Goal: Task Accomplishment & Management: Manage account settings

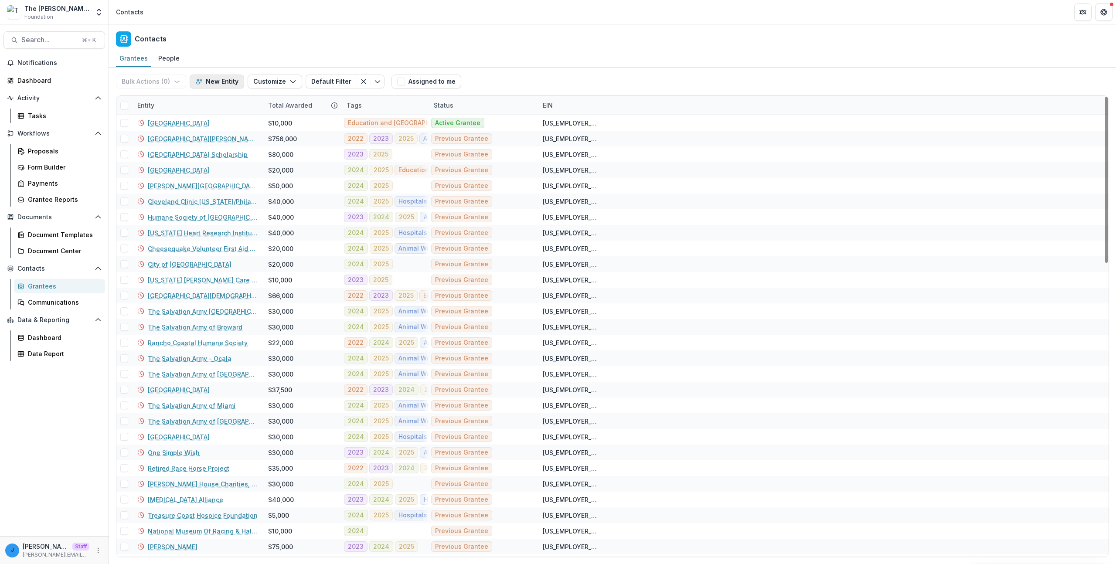
click at [205, 81] on button "New Entity" at bounding box center [217, 82] width 54 height 14
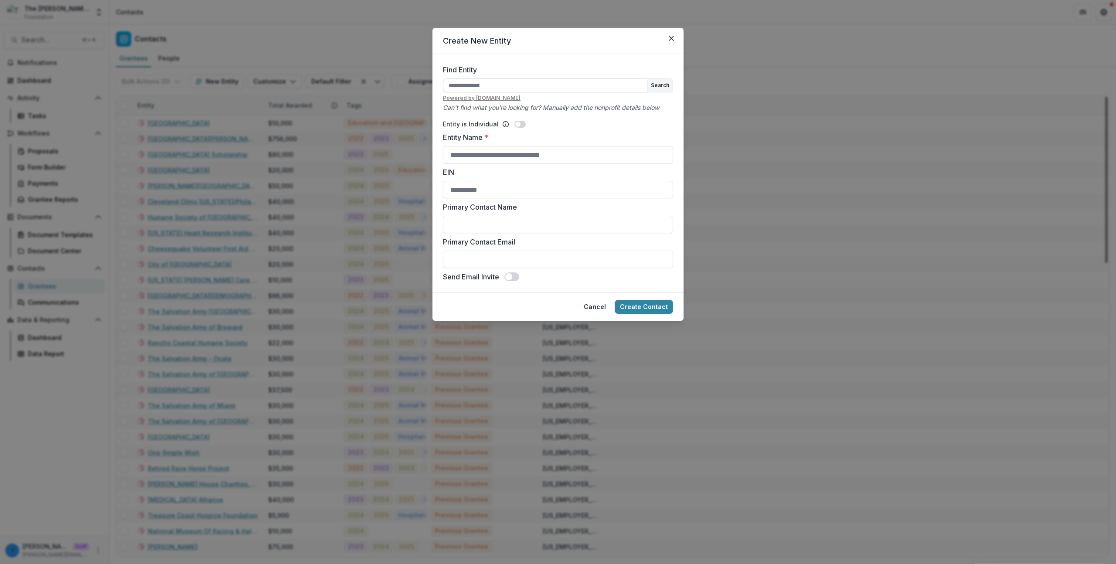
click at [231, 67] on div "Create New Entity Find Entity Search Powered by [DOMAIN_NAME] Can't find what y…" at bounding box center [558, 282] width 1116 height 564
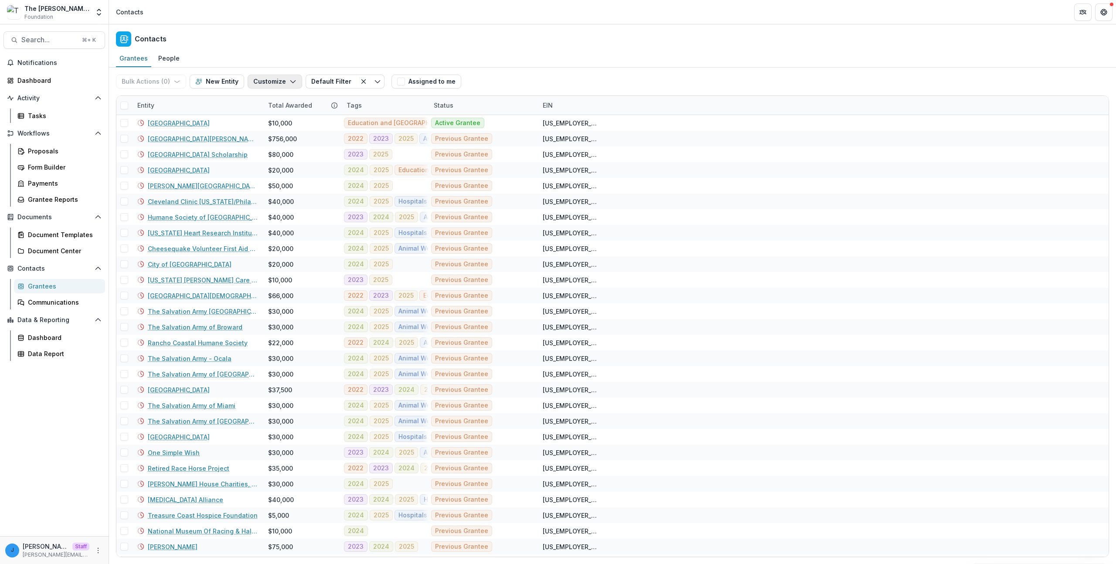
click at [267, 81] on button "Customize" at bounding box center [275, 82] width 54 height 14
click at [272, 101] on button "New Custom Field" at bounding box center [248, 101] width 96 height 14
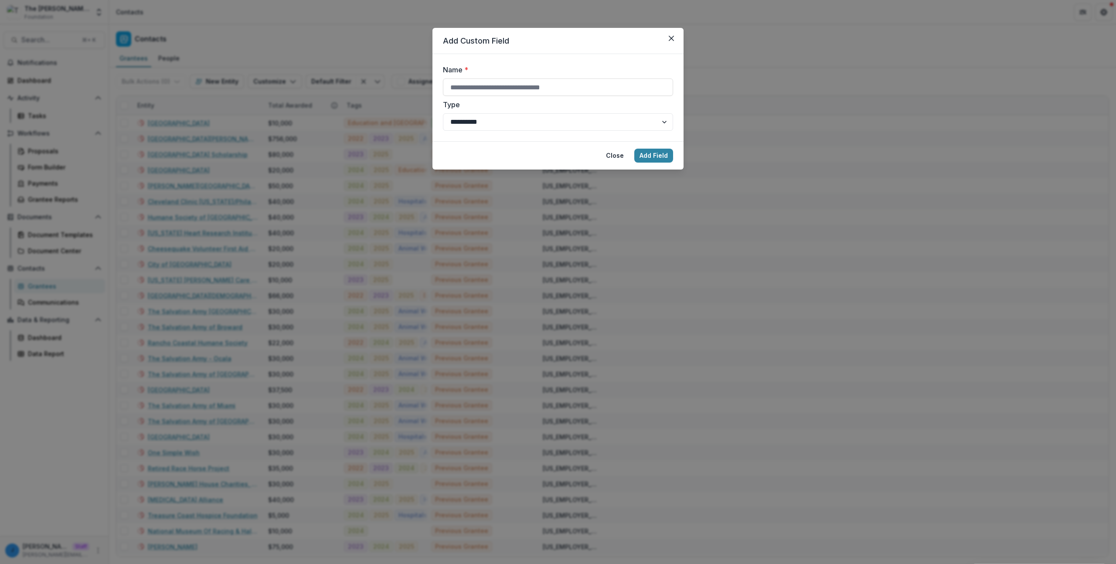
click at [355, 245] on div "**********" at bounding box center [558, 282] width 1116 height 564
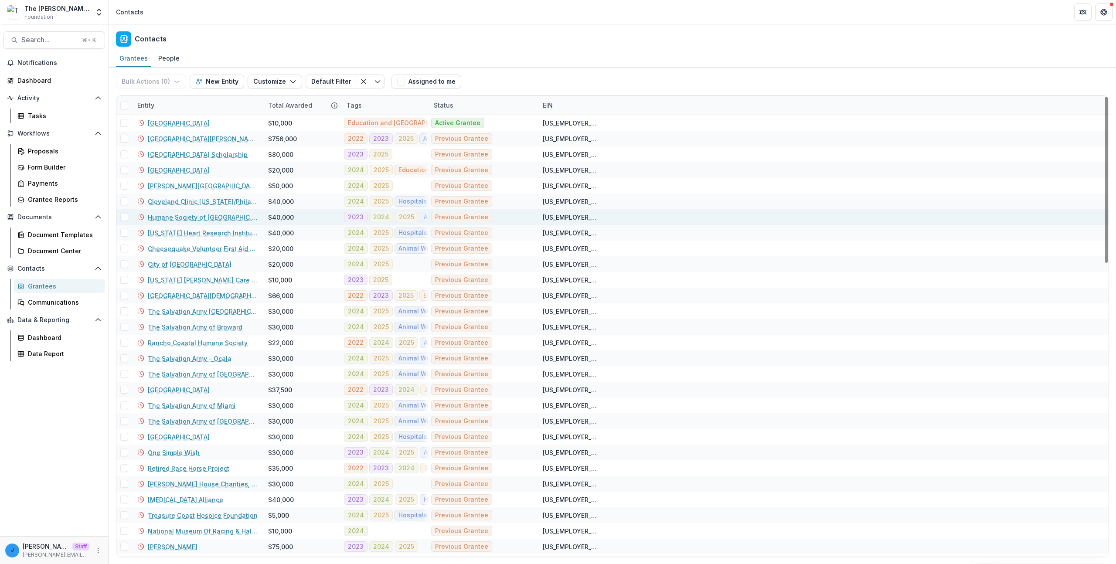
click at [200, 219] on link "Humane Society of [GEOGRAPHIC_DATA]" at bounding box center [203, 217] width 110 height 9
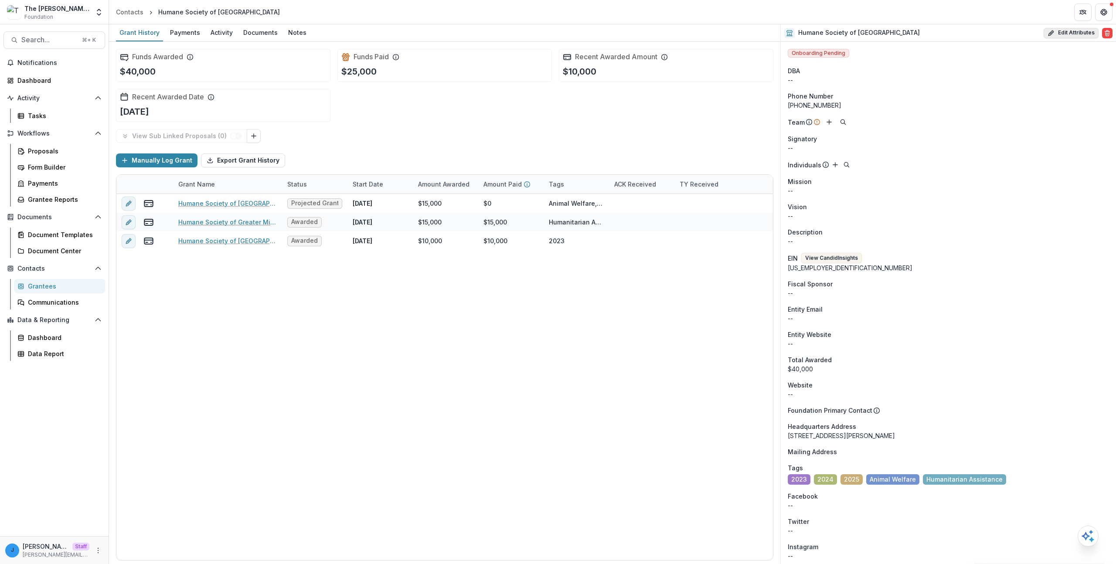
click at [1063, 35] on button "Edit Attributes" at bounding box center [1070, 33] width 55 height 10
select select
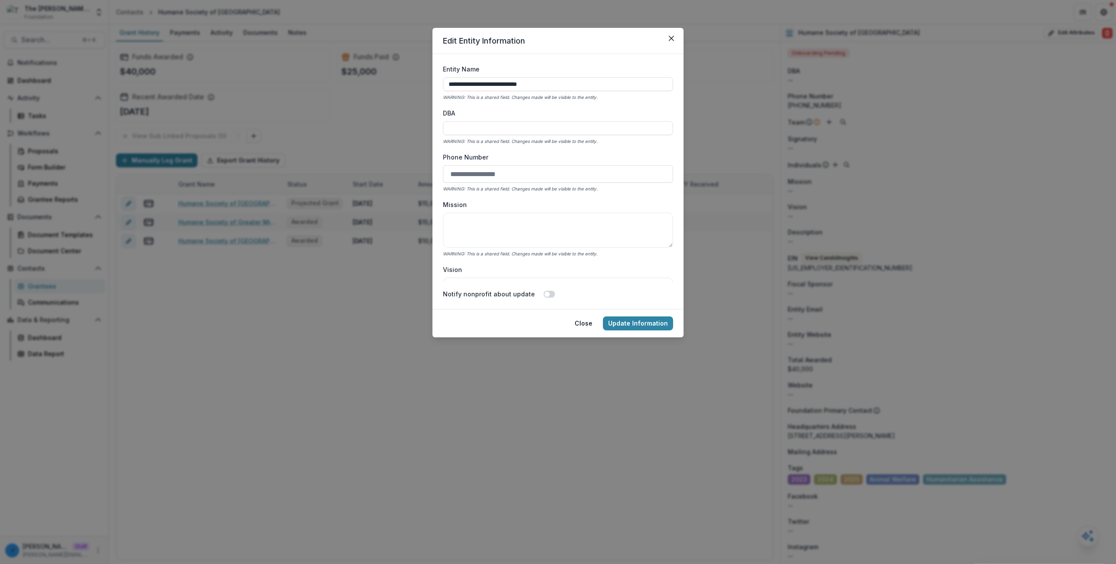
click at [520, 414] on div "**********" at bounding box center [558, 282] width 1116 height 564
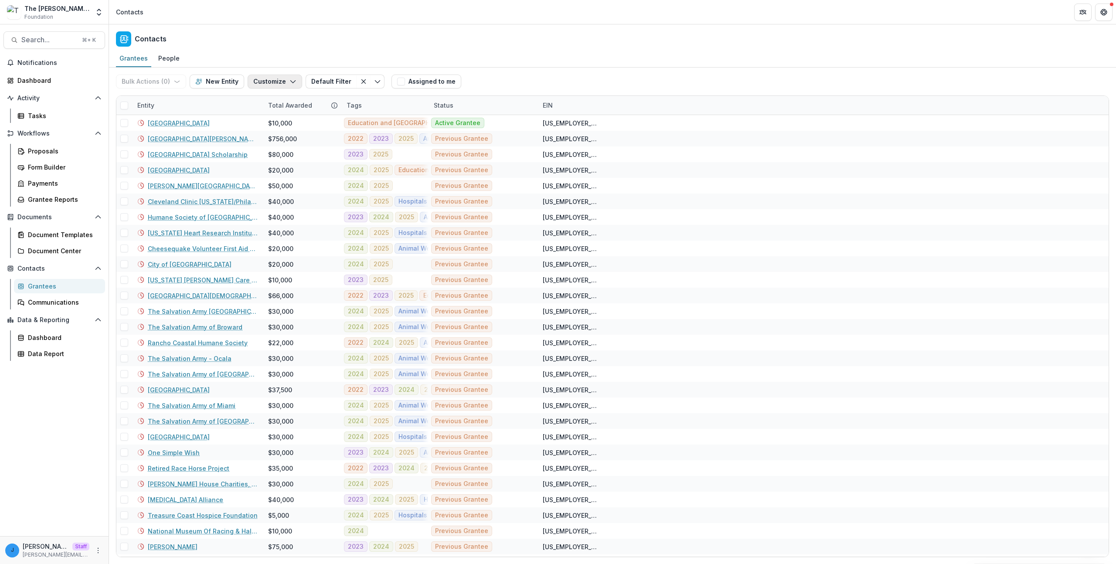
click at [260, 84] on button "Customize" at bounding box center [275, 82] width 54 height 14
click at [270, 43] on div "Contacts" at bounding box center [612, 37] width 1007 height 26
click at [285, 80] on button "Customize" at bounding box center [275, 82] width 54 height 14
click at [322, 83] on button "Default Filter" at bounding box center [331, 82] width 51 height 14
click at [566, 106] on button "Edit filter" at bounding box center [567, 102] width 14 height 14
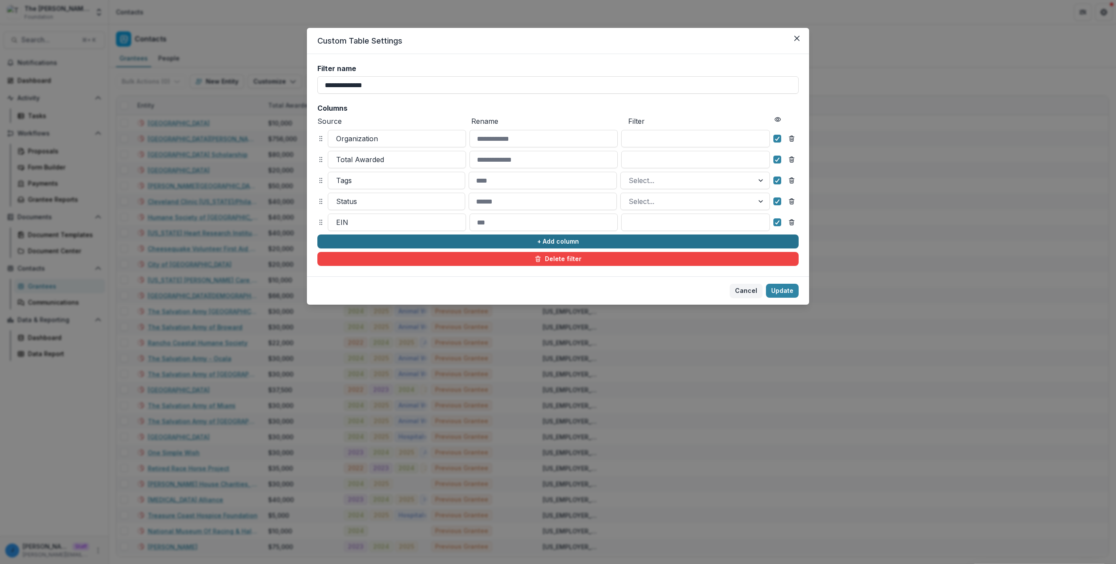
click at [361, 242] on button "+ Add column" at bounding box center [557, 241] width 481 height 14
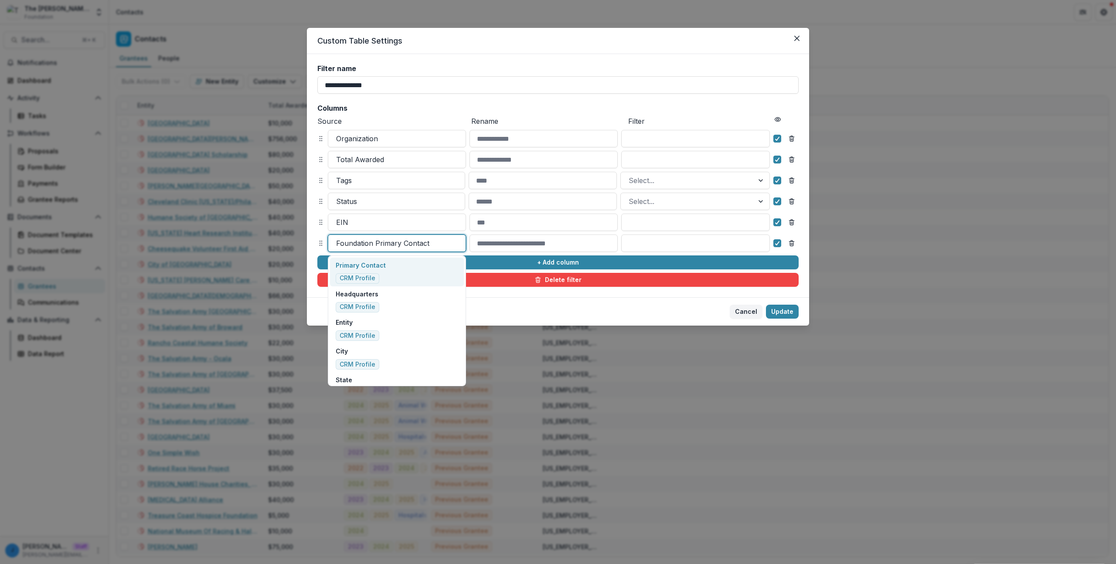
click at [363, 244] on div at bounding box center [397, 243] width 122 height 12
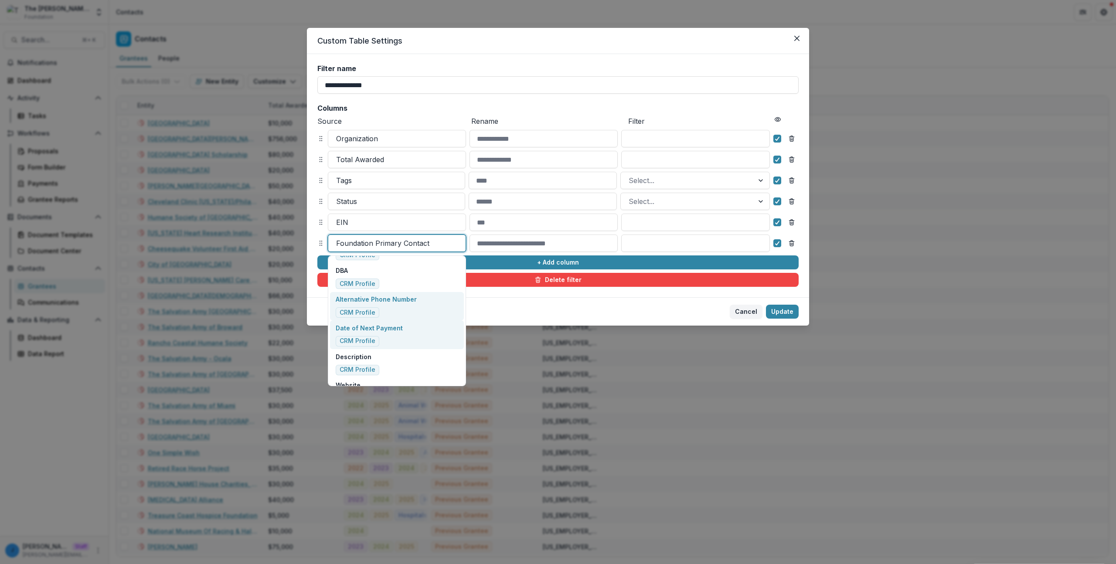
scroll to position [246, 0]
click at [664, 303] on footer "Cancel Update" at bounding box center [558, 311] width 502 height 28
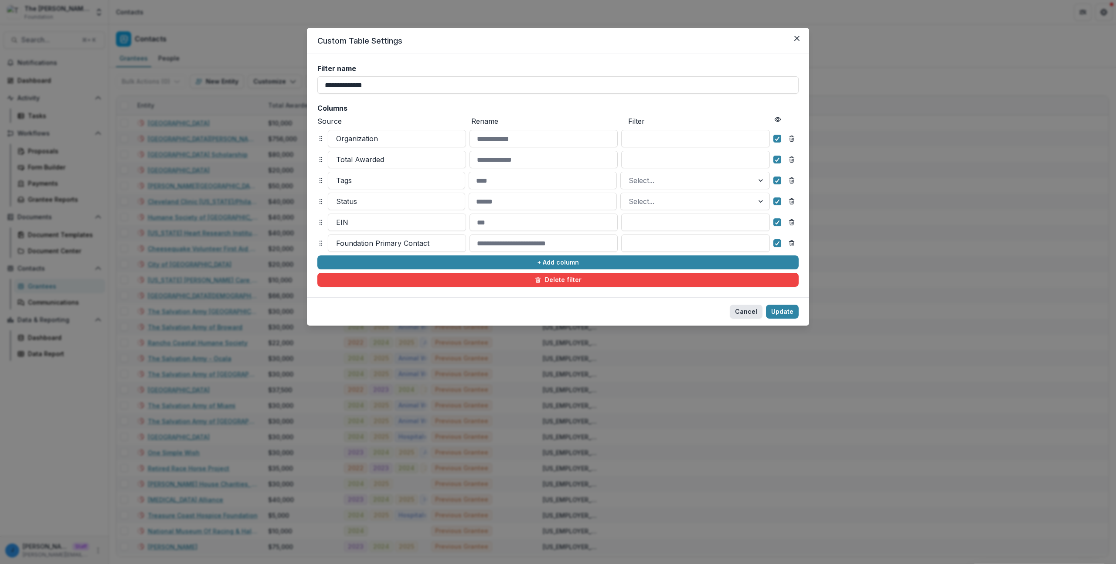
click at [760, 307] on button "Cancel" at bounding box center [746, 312] width 33 height 14
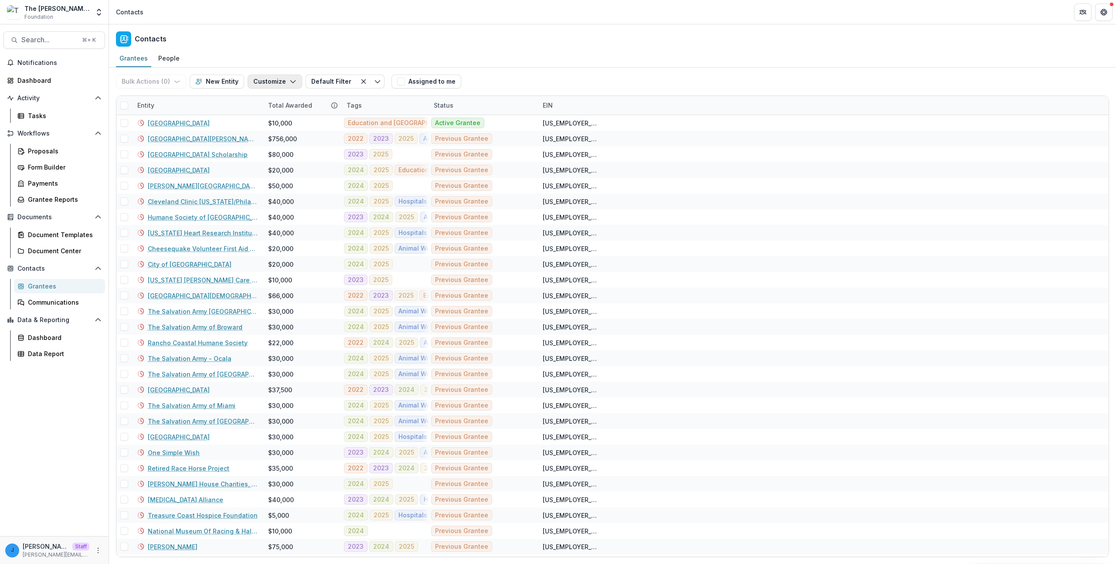
click at [284, 80] on button "Customize" at bounding box center [275, 82] width 54 height 14
click at [261, 117] on button "Manage Custom Fields" at bounding box center [248, 116] width 96 height 14
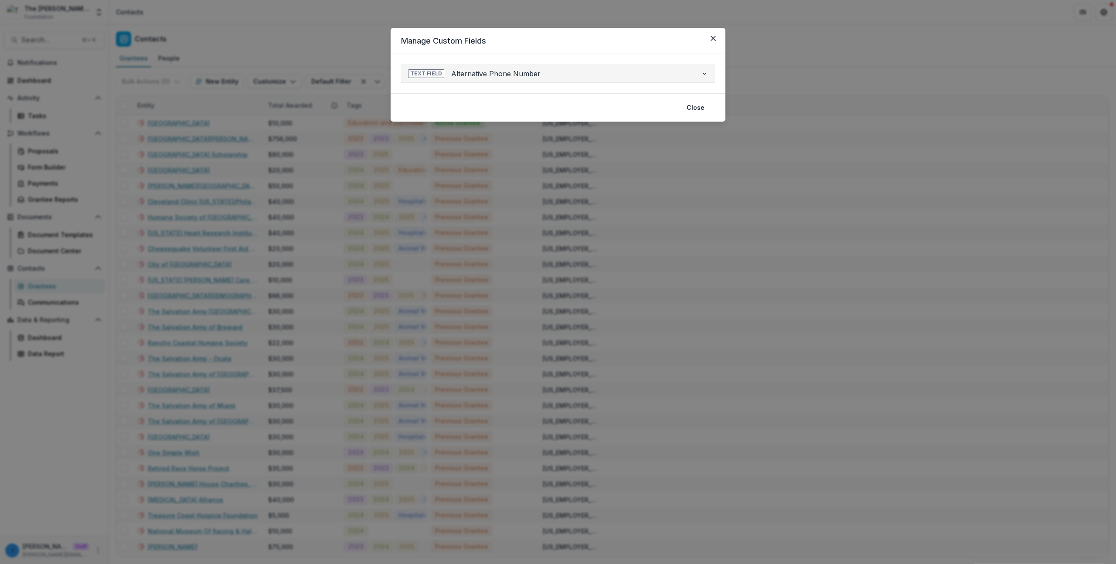
click at [525, 80] on button "Text Field Alternative Phone Number" at bounding box center [558, 73] width 314 height 17
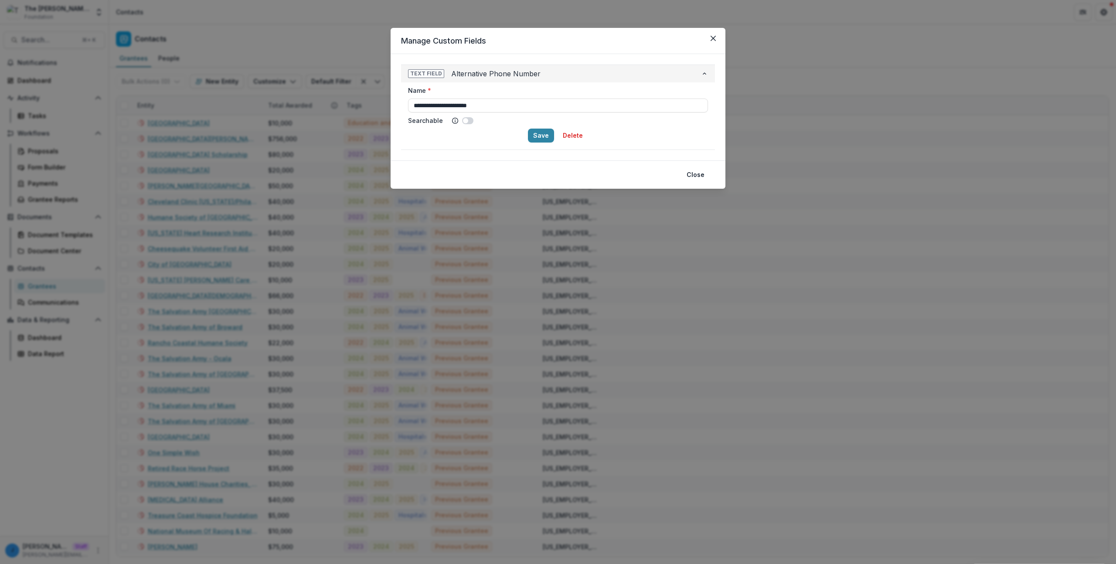
click at [526, 77] on span "Alternative Phone Number" at bounding box center [572, 73] width 243 height 10
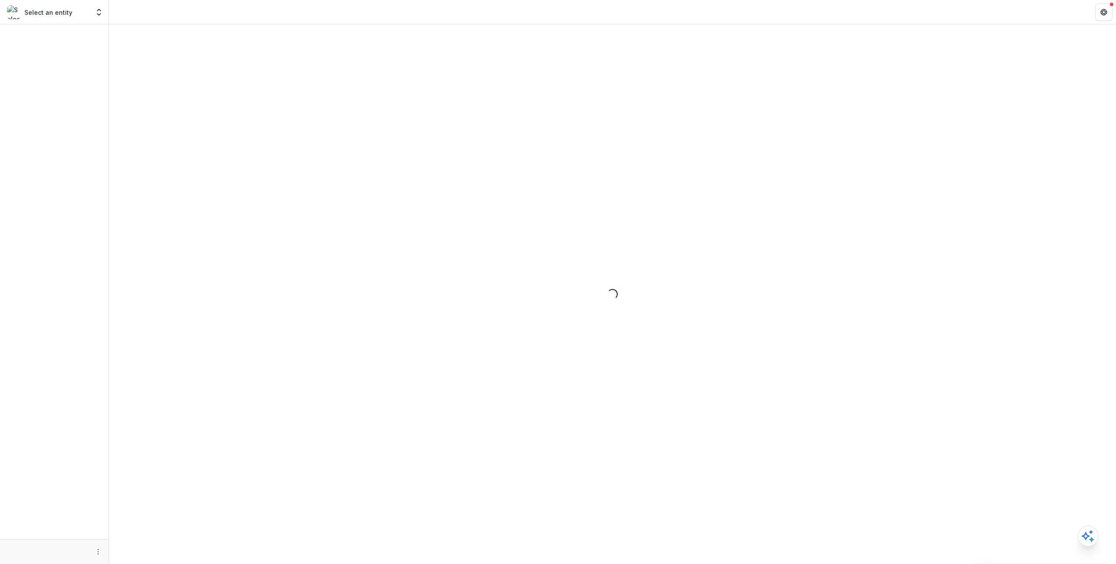
click at [201, 72] on div "Loading..." at bounding box center [612, 294] width 1007 height 540
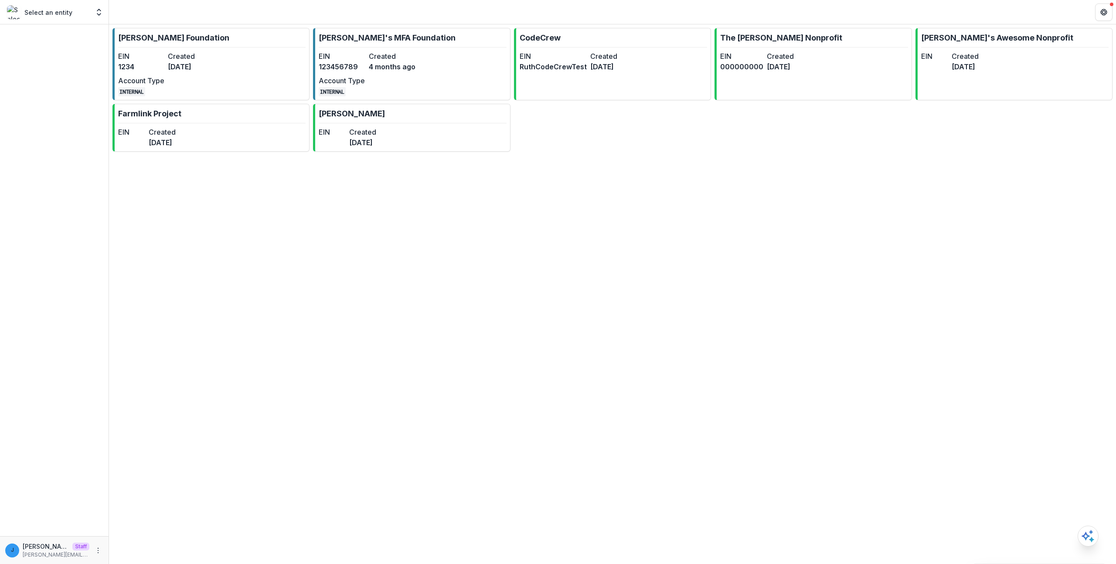
click at [201, 72] on div "EIN 1234 Created 3 years ago Account Type INTERNAL" at bounding box center [166, 73] width 96 height 45
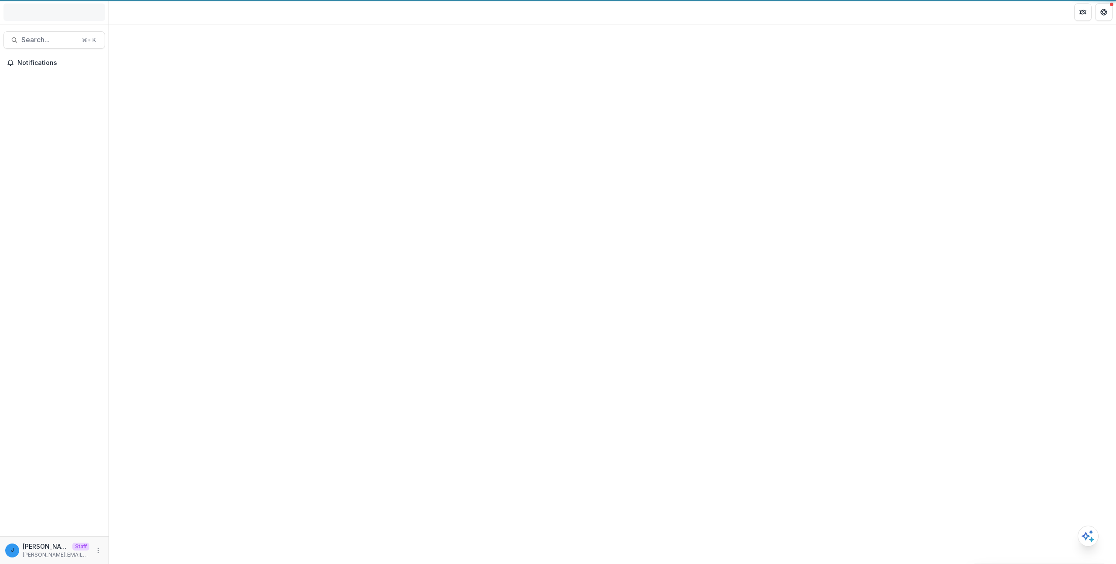
click at [201, 72] on div at bounding box center [612, 294] width 1007 height 540
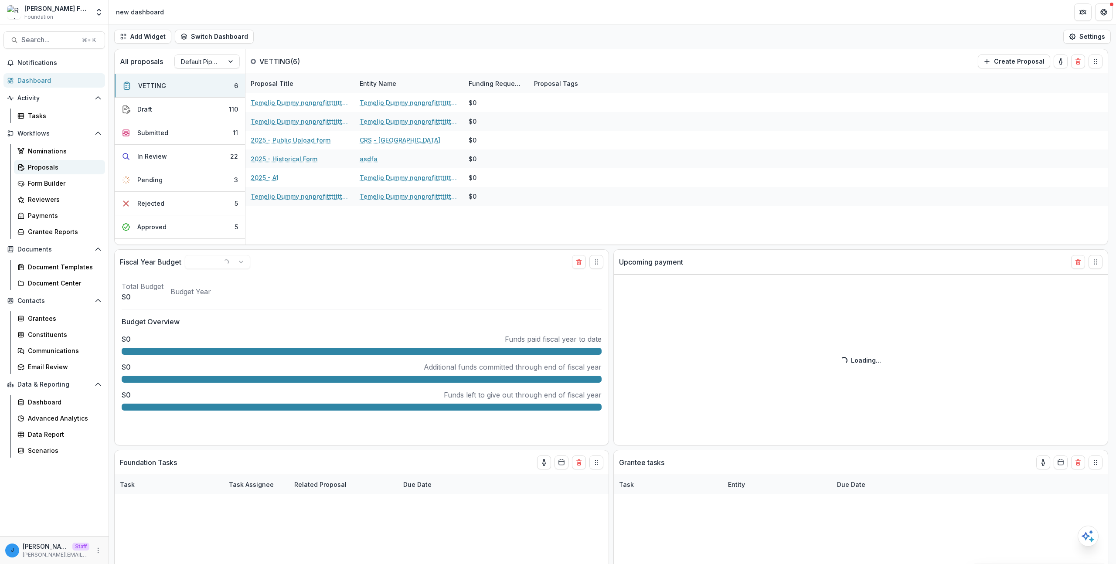
select select "******"
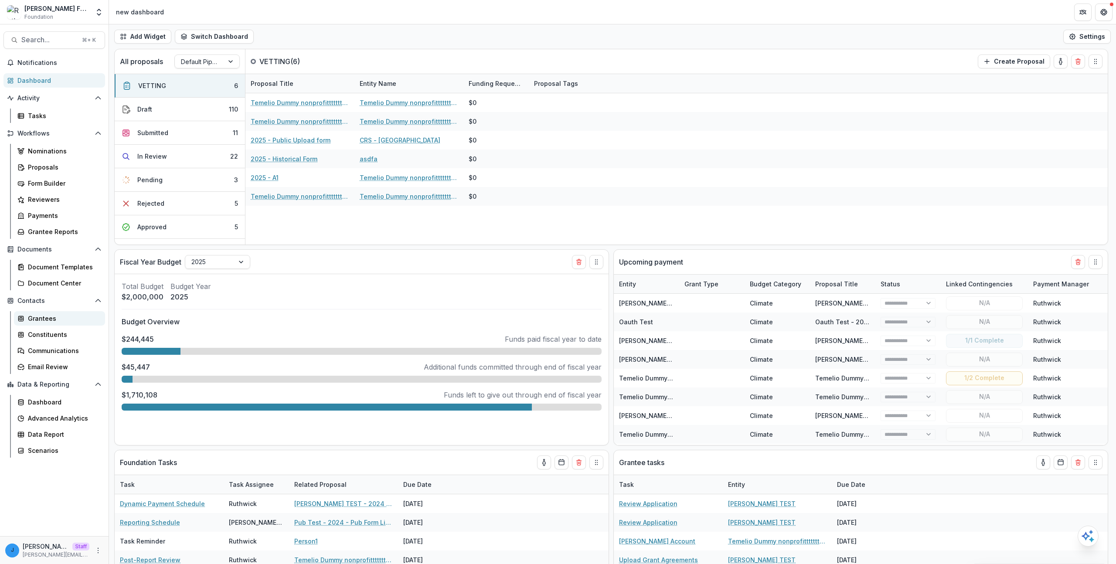
click at [61, 319] on div "Grantees" at bounding box center [63, 318] width 70 height 9
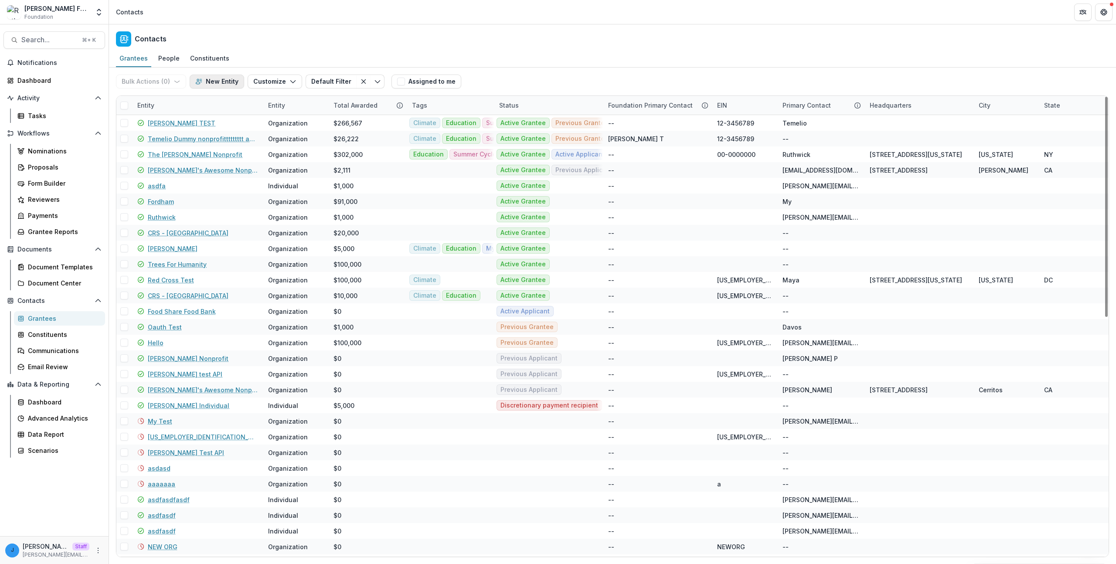
click at [219, 86] on button "New Entity" at bounding box center [217, 82] width 54 height 14
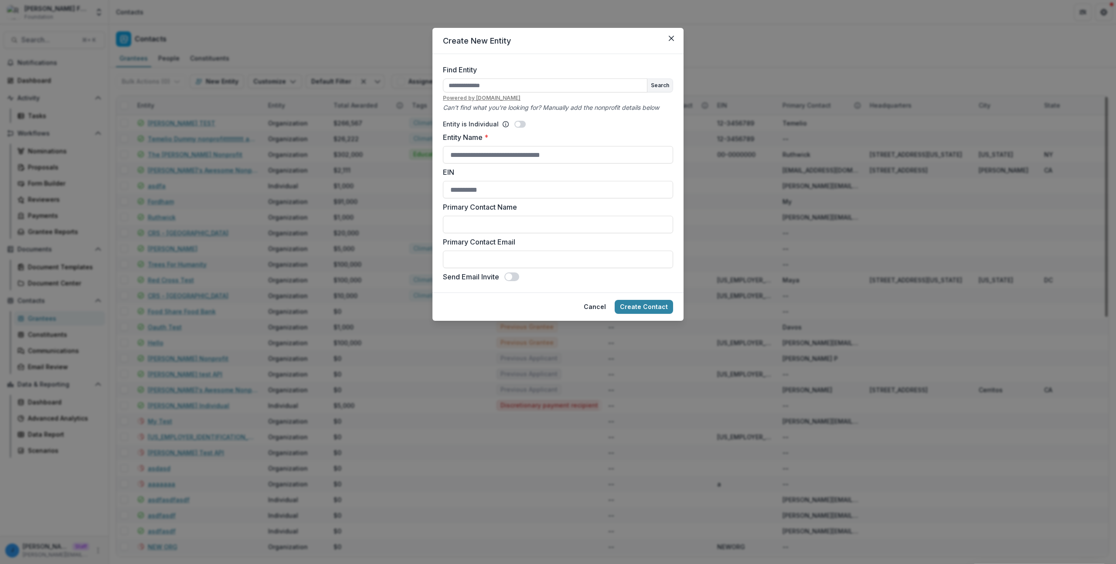
click at [245, 79] on div "Create New Entity Find Entity Search Powered by [DOMAIN_NAME] Can't find what y…" at bounding box center [558, 282] width 1116 height 564
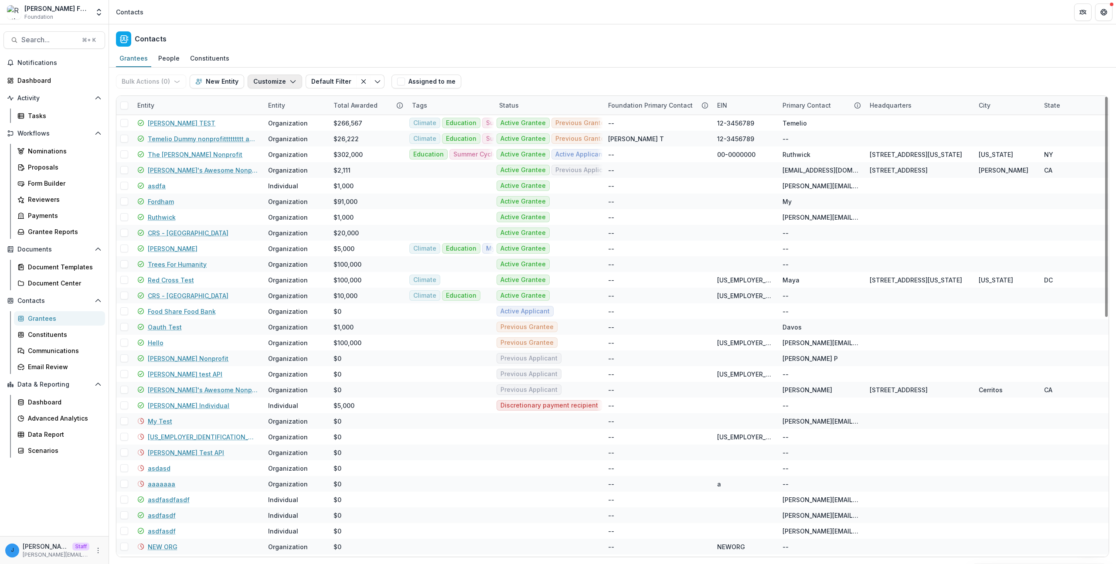
click at [268, 84] on button "Customize" at bounding box center [275, 82] width 54 height 14
click at [268, 99] on button "New Custom Field" at bounding box center [248, 101] width 96 height 14
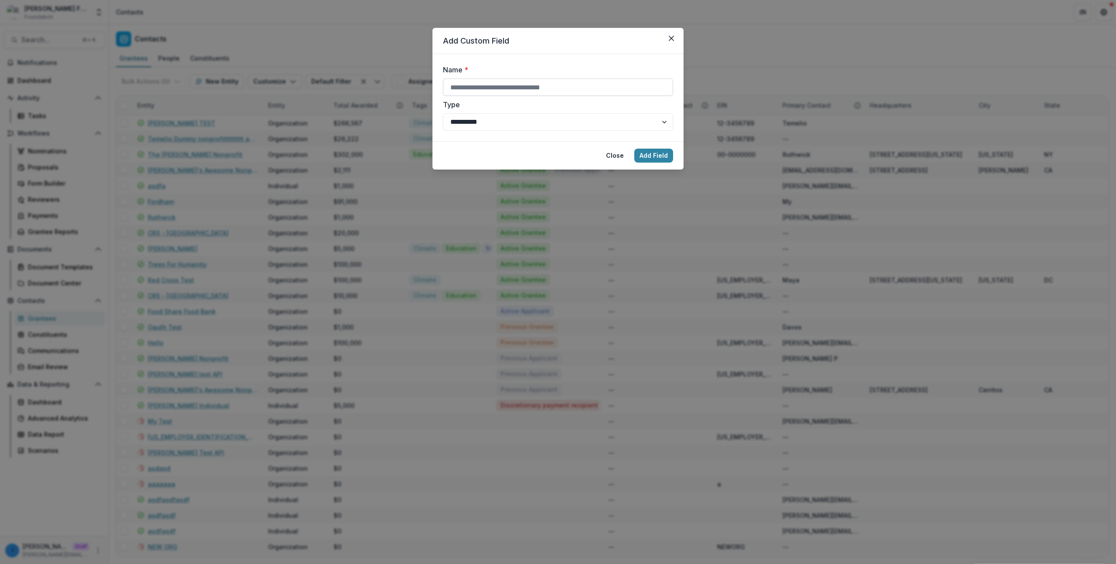
click at [495, 90] on input "Name *" at bounding box center [558, 86] width 230 height 17
type input "**********"
click at [482, 102] on label "Type" at bounding box center [555, 104] width 225 height 10
click at [482, 113] on select "**********" at bounding box center [558, 121] width 230 height 17
click at [468, 119] on select "**********" at bounding box center [558, 121] width 230 height 17
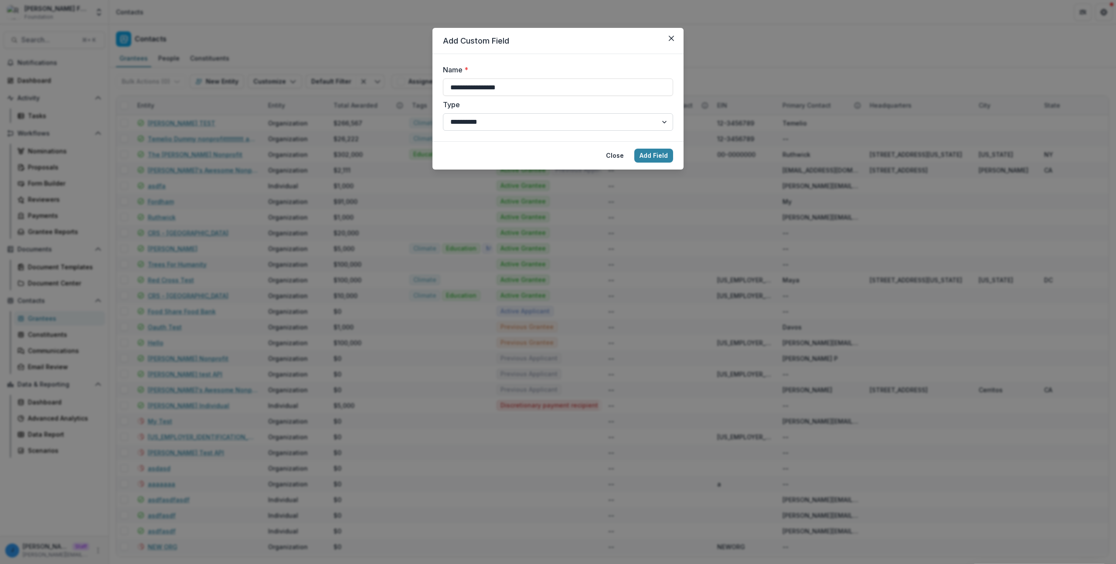
click at [443, 113] on select "**********" at bounding box center [558, 121] width 230 height 17
click at [641, 150] on button "Add Field" at bounding box center [653, 156] width 39 height 14
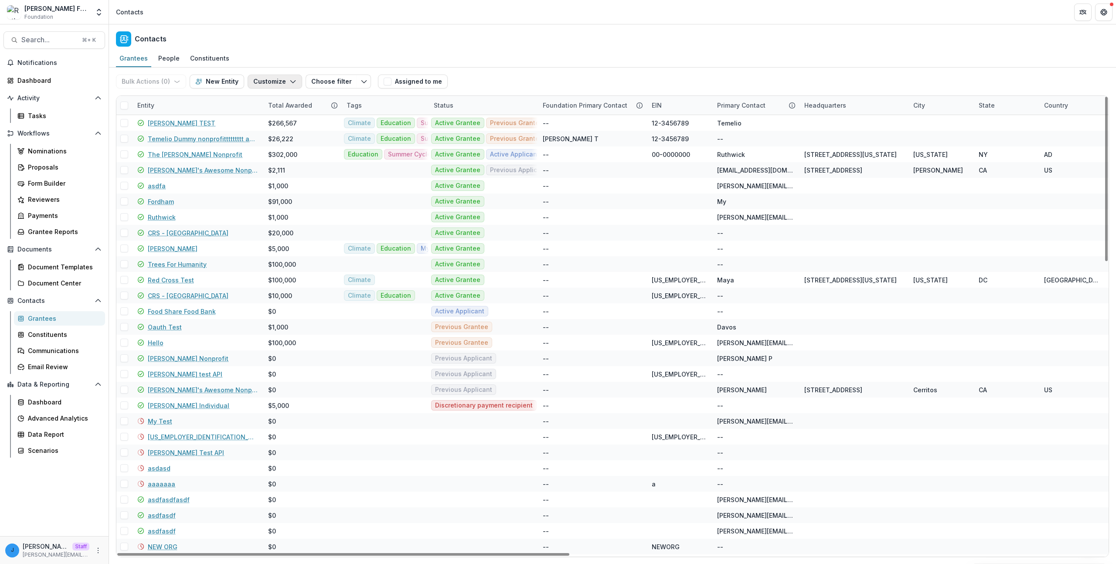
click at [289, 82] on icon "button" at bounding box center [292, 81] width 7 height 7
click at [268, 133] on button "Manage Grantee Status" at bounding box center [248, 130] width 96 height 14
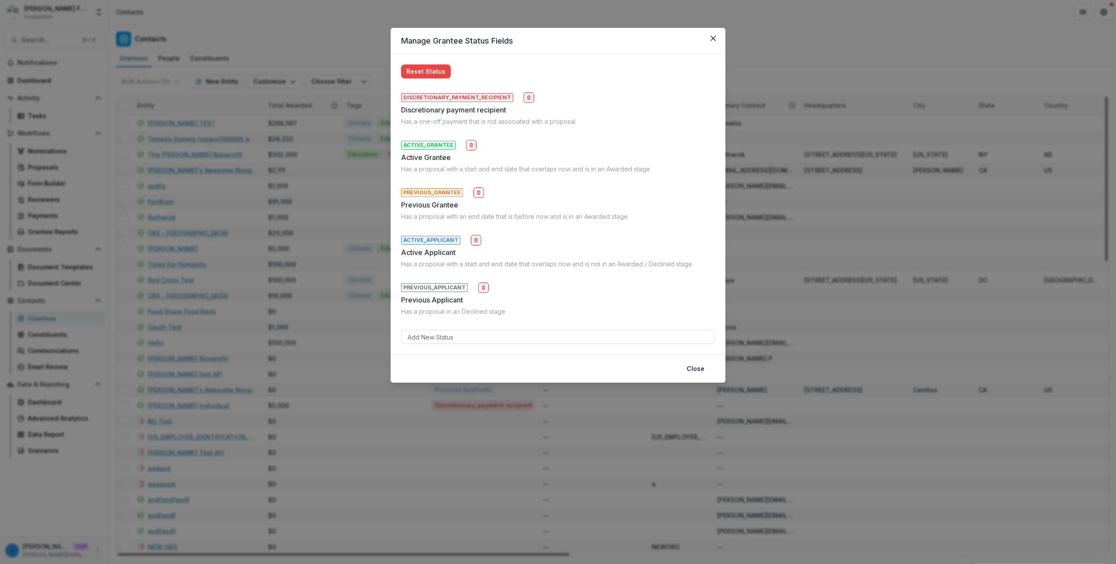
click at [269, 131] on div "Manage Grantee Status Fields Reset Status DISCRETIONARY_PAYMENT_RECIPIENT Discr…" at bounding box center [558, 282] width 1116 height 564
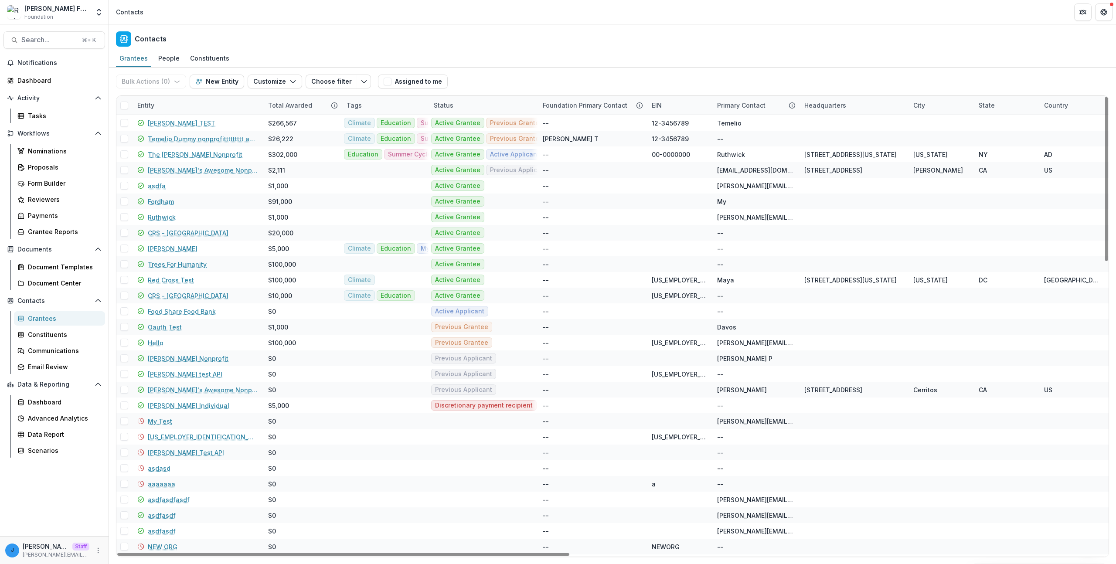
drag, startPoint x: 262, startPoint y: 85, endPoint x: 264, endPoint y: 100, distance: 15.8
click at [262, 85] on button "Customize" at bounding box center [275, 82] width 54 height 14
click at [265, 115] on button "Manage Custom Fields" at bounding box center [248, 116] width 96 height 14
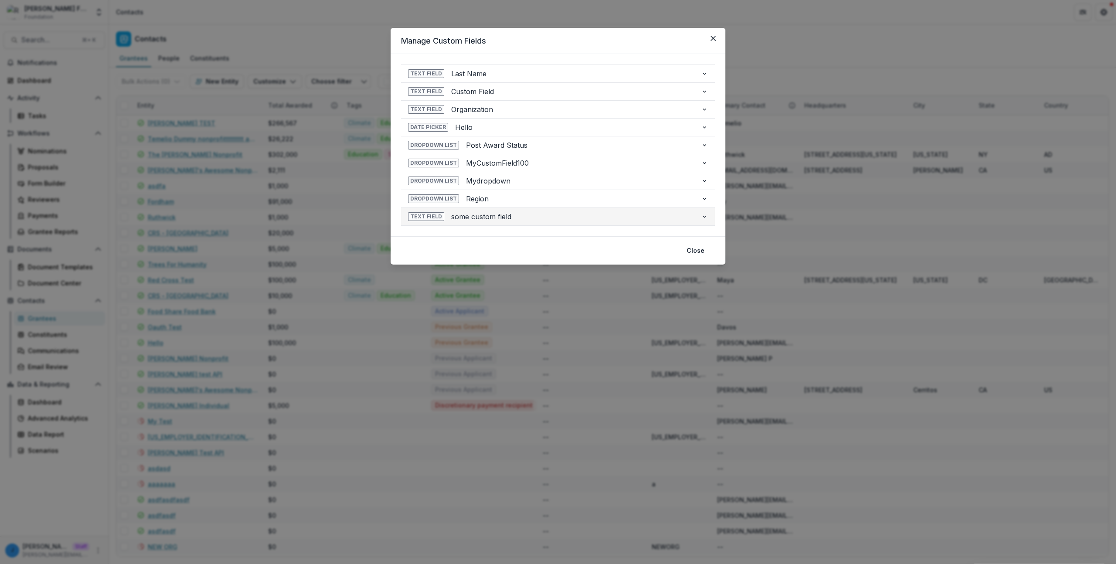
click at [519, 214] on span "some custom field" at bounding box center [572, 216] width 243 height 10
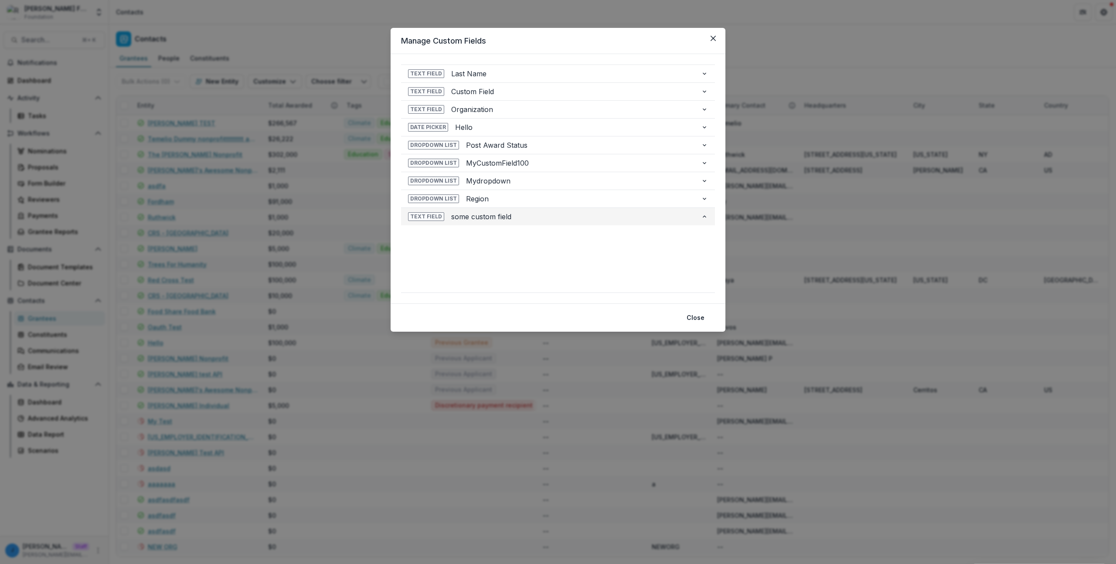
click at [519, 214] on span "some custom field" at bounding box center [572, 216] width 243 height 10
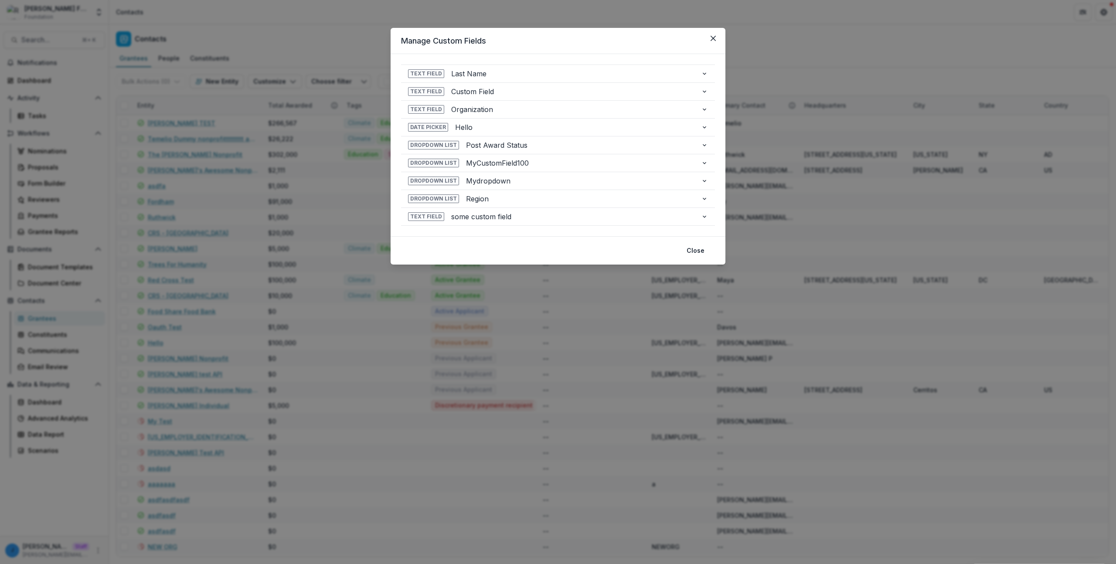
click at [210, 184] on div "**********" at bounding box center [558, 282] width 1116 height 564
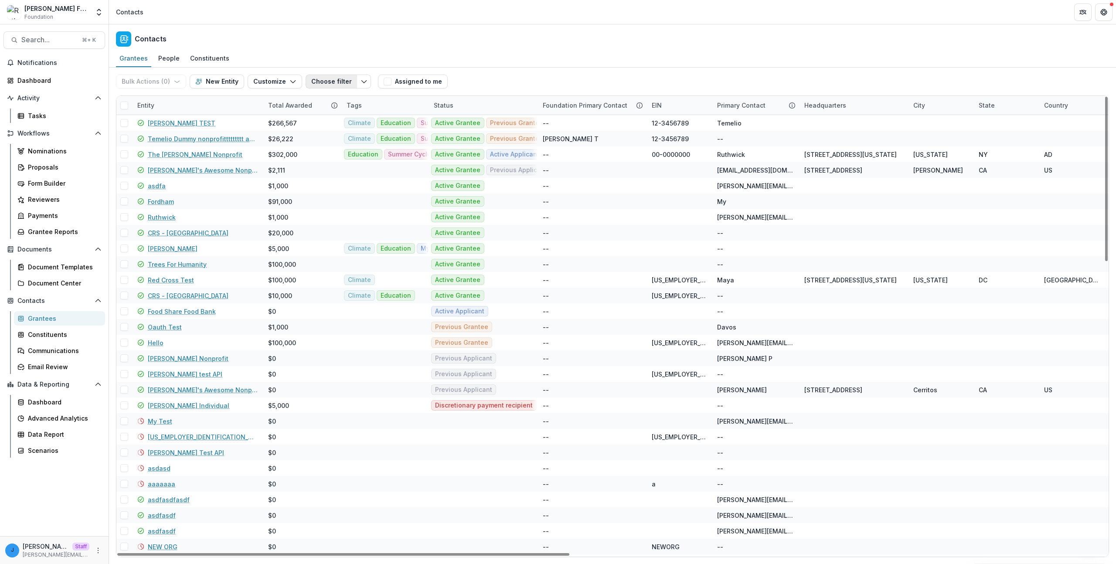
click at [350, 82] on button "Choose filter" at bounding box center [331, 82] width 51 height 14
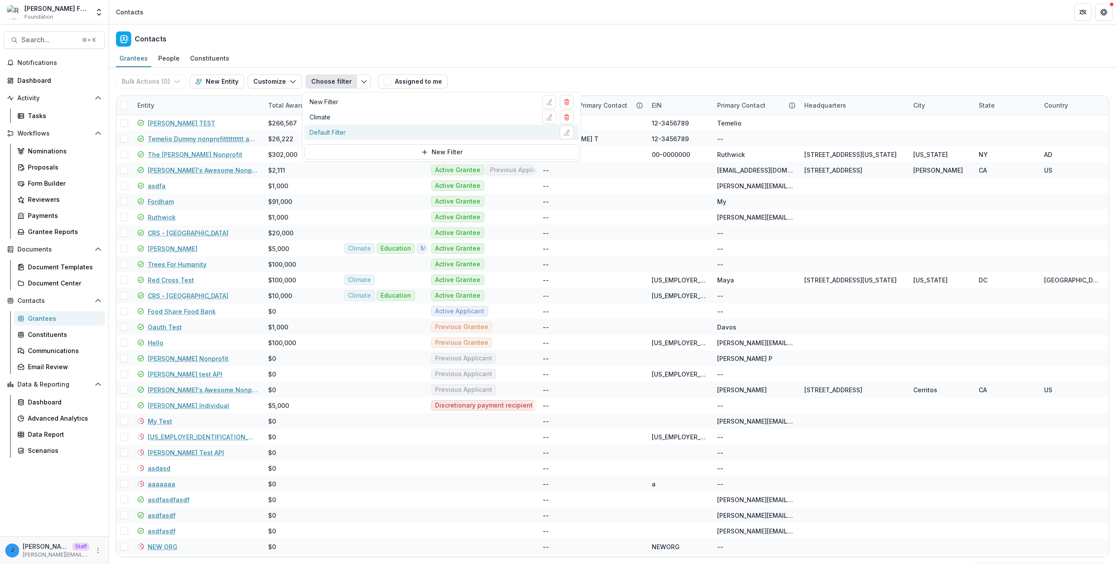
click at [336, 131] on div "Default Filter" at bounding box center [327, 132] width 36 height 9
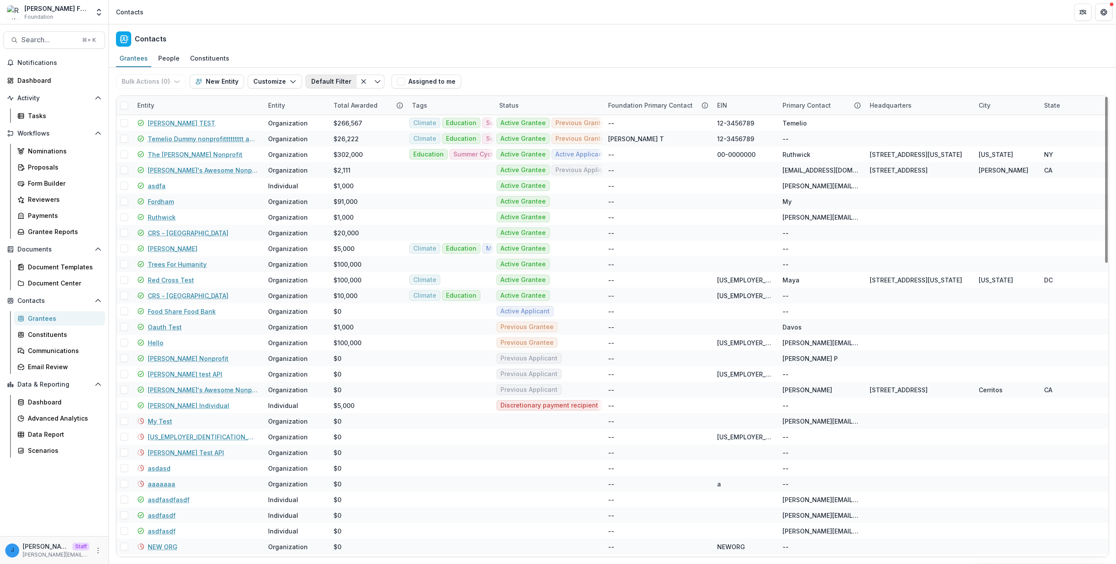
click at [309, 82] on button "Default Filter" at bounding box center [331, 82] width 51 height 14
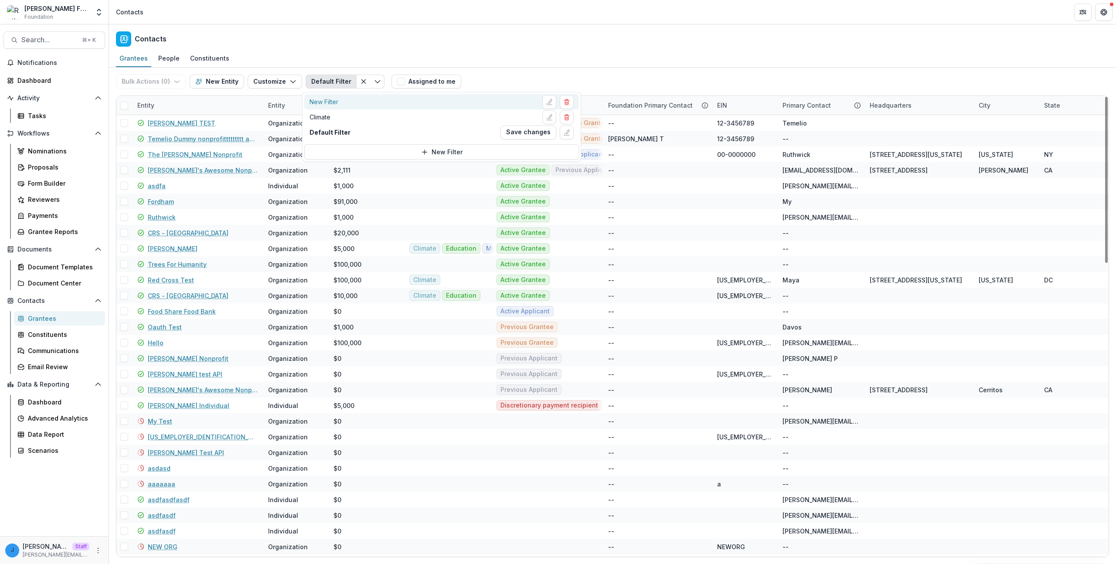
click at [421, 107] on div "New Filter" at bounding box center [441, 102] width 264 height 14
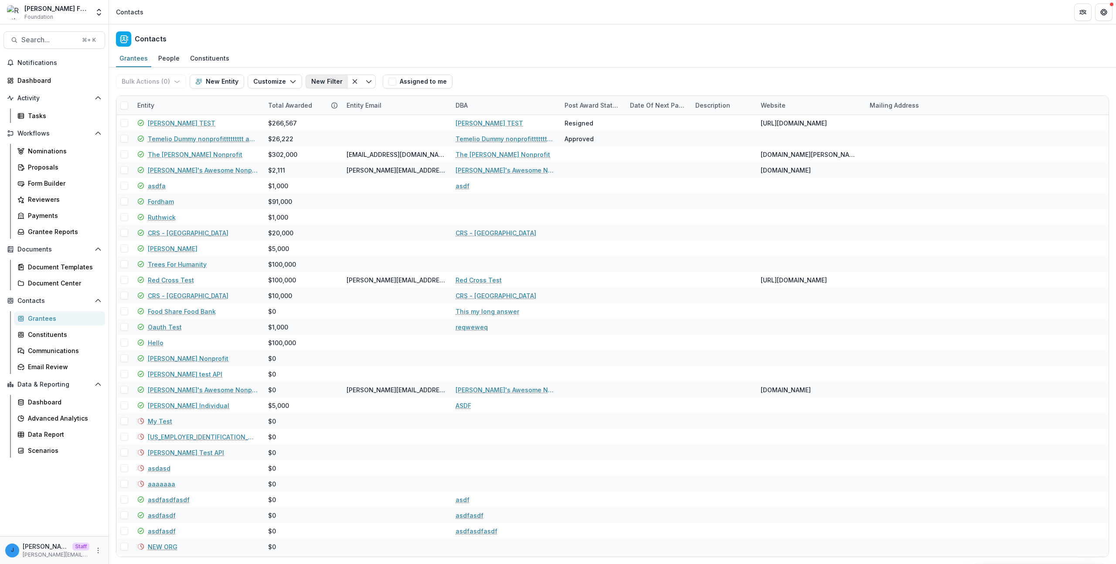
click at [332, 77] on button "New Filter" at bounding box center [327, 82] width 42 height 14
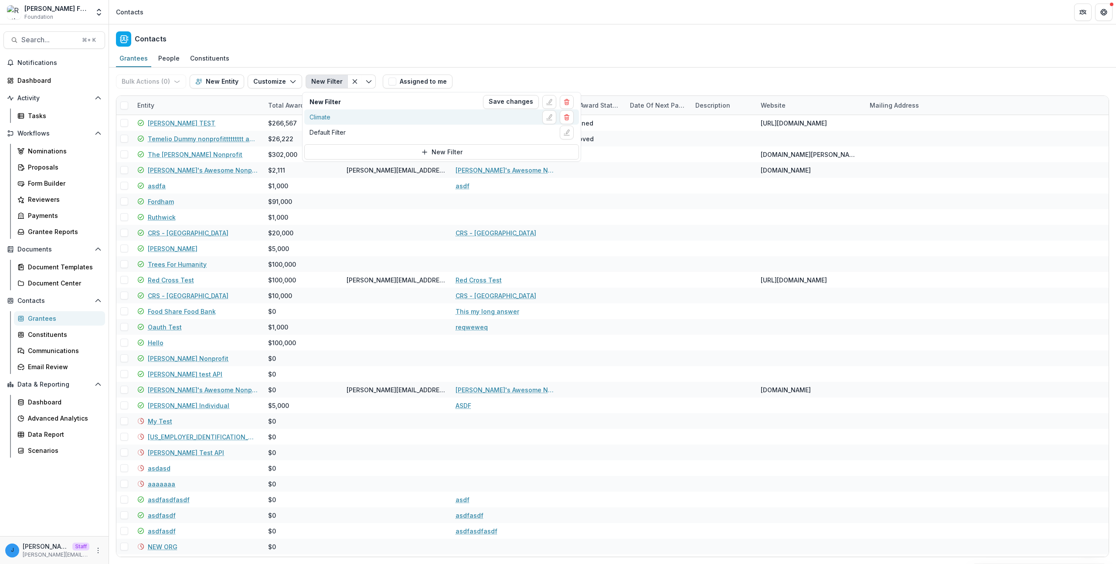
click at [342, 115] on div "Climate" at bounding box center [441, 117] width 264 height 14
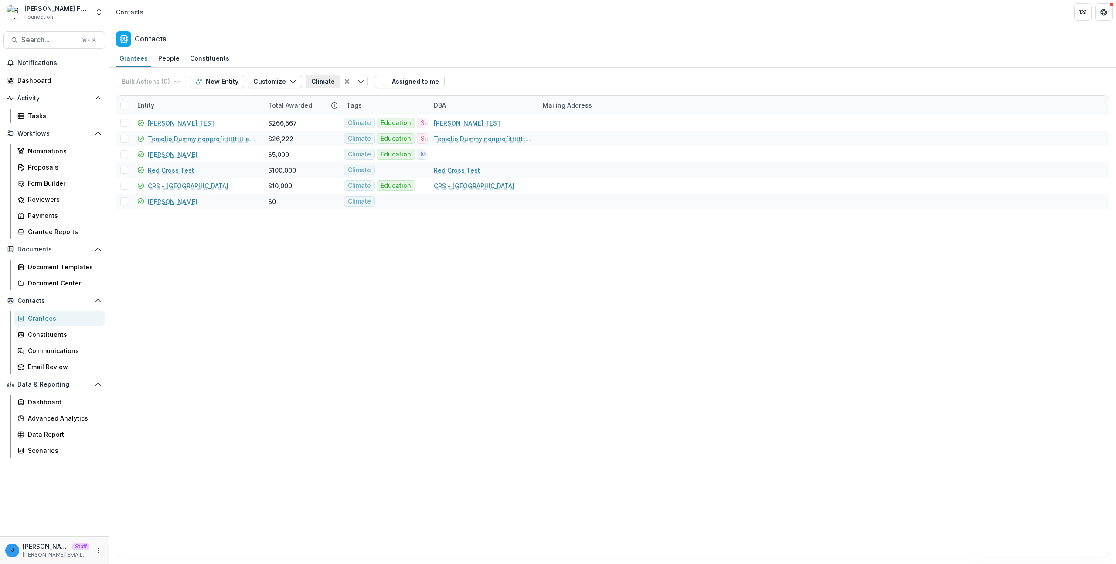
click at [315, 87] on button "Climate" at bounding box center [323, 82] width 34 height 14
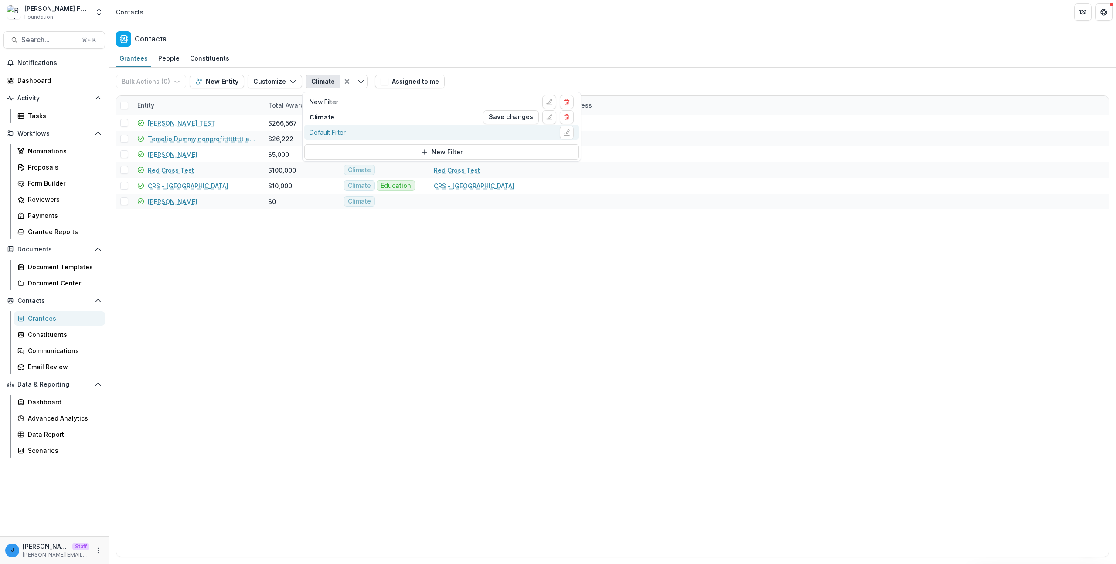
click at [337, 131] on div "Default Filter" at bounding box center [327, 132] width 36 height 9
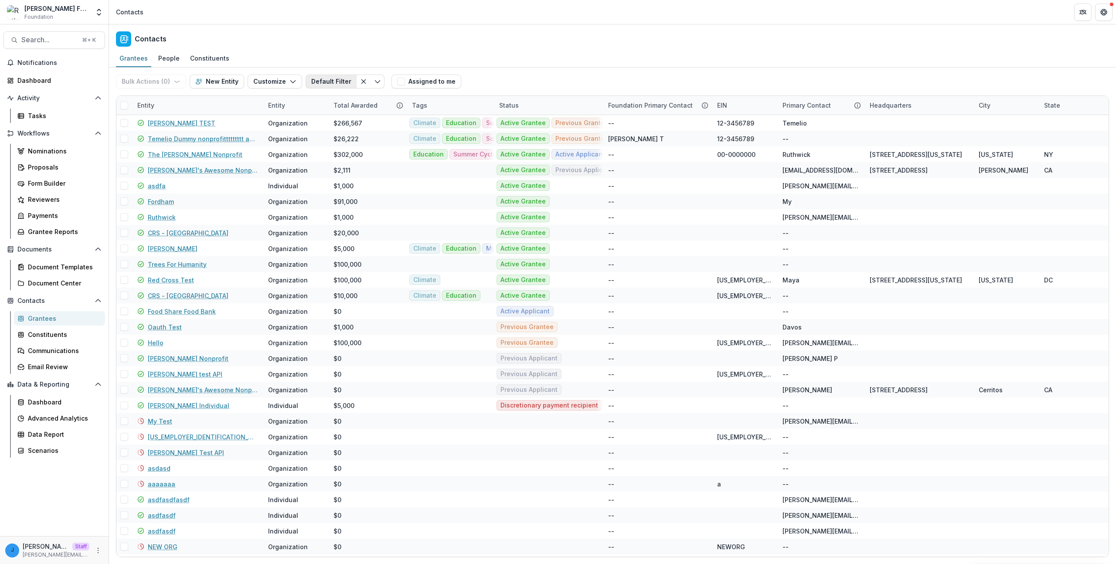
click at [316, 78] on button "Default Filter" at bounding box center [331, 82] width 51 height 14
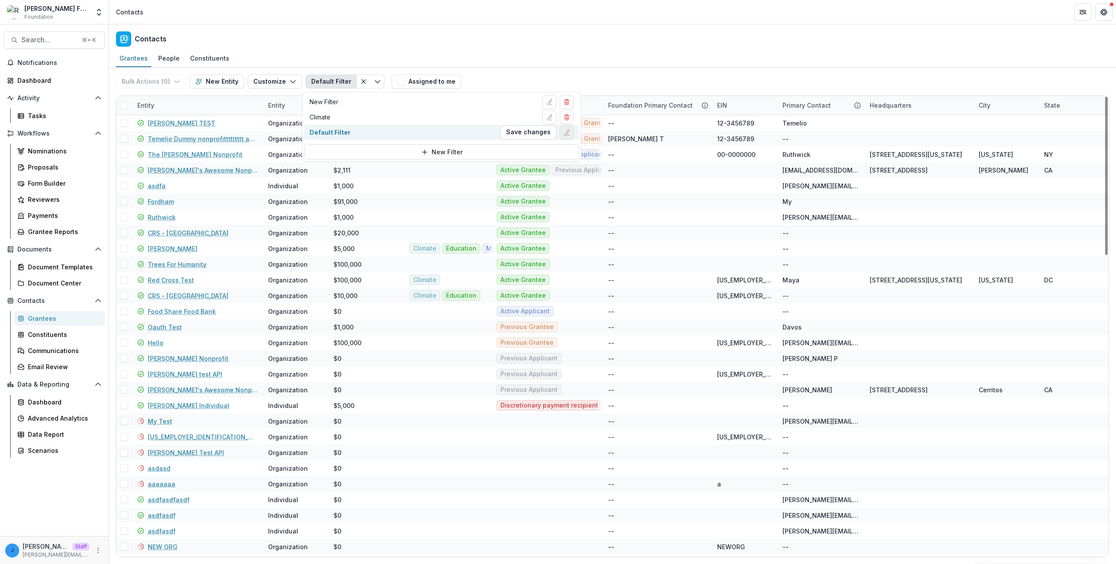
click at [572, 132] on button "Edit filter" at bounding box center [567, 133] width 14 height 14
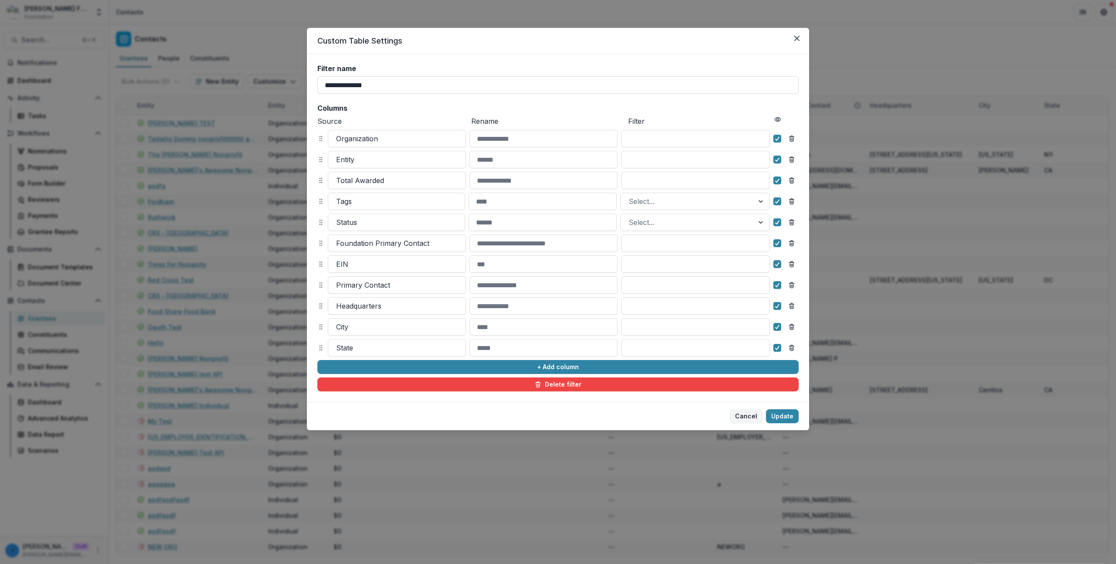
click at [486, 359] on div "**********" at bounding box center [557, 228] width 481 height 327
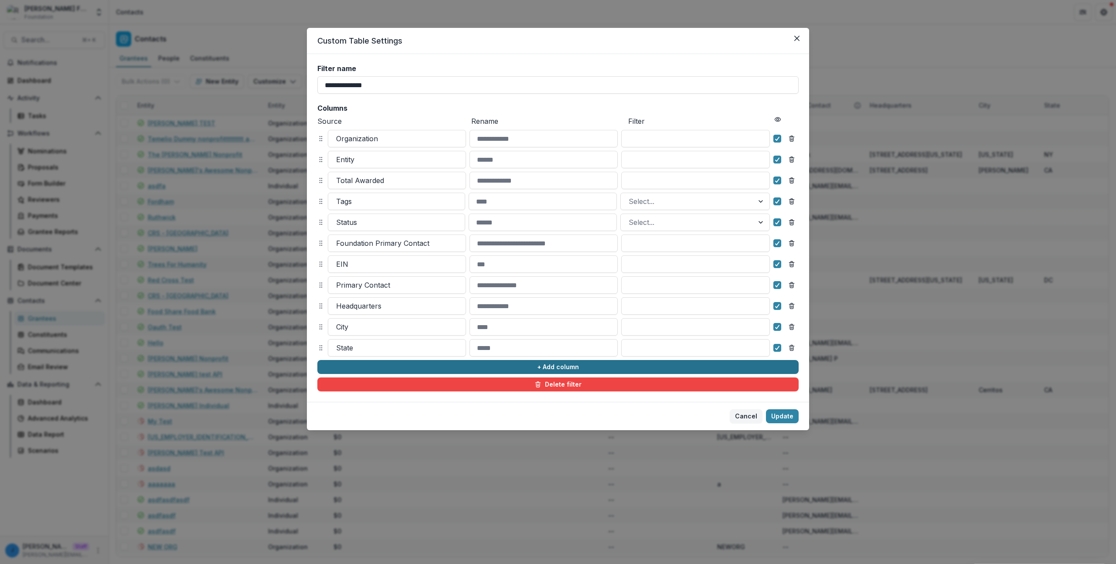
click at [482, 367] on button "+ Add column" at bounding box center [557, 367] width 481 height 14
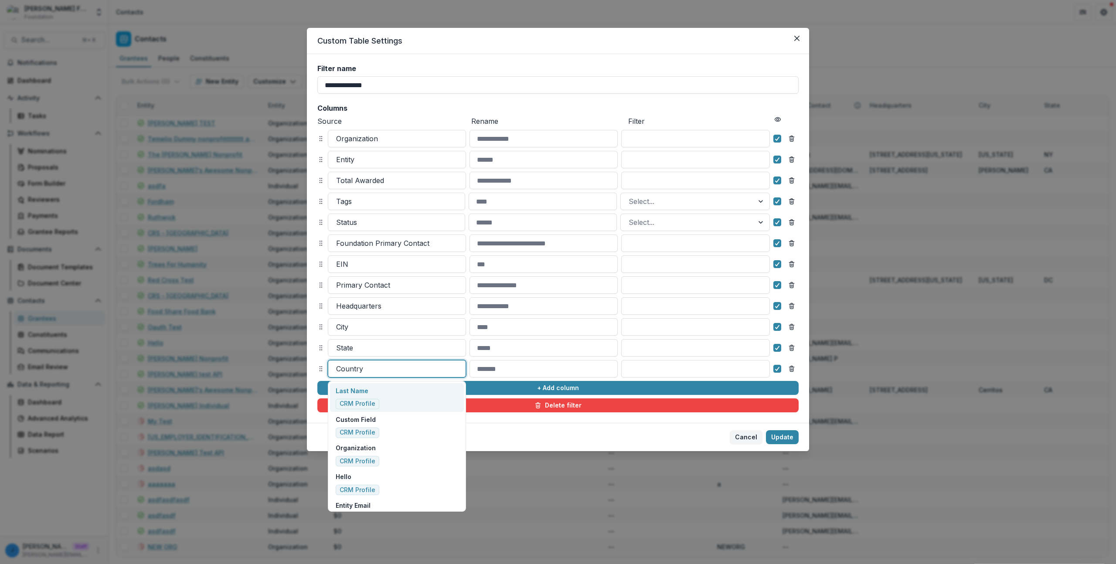
click at [431, 370] on div at bounding box center [397, 369] width 122 height 12
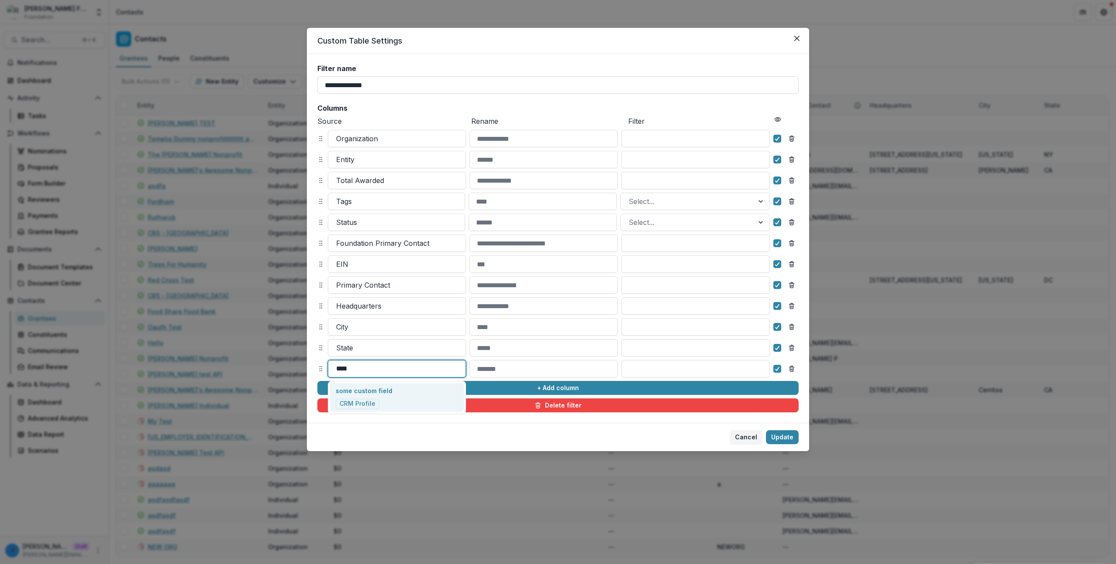
type input "****"
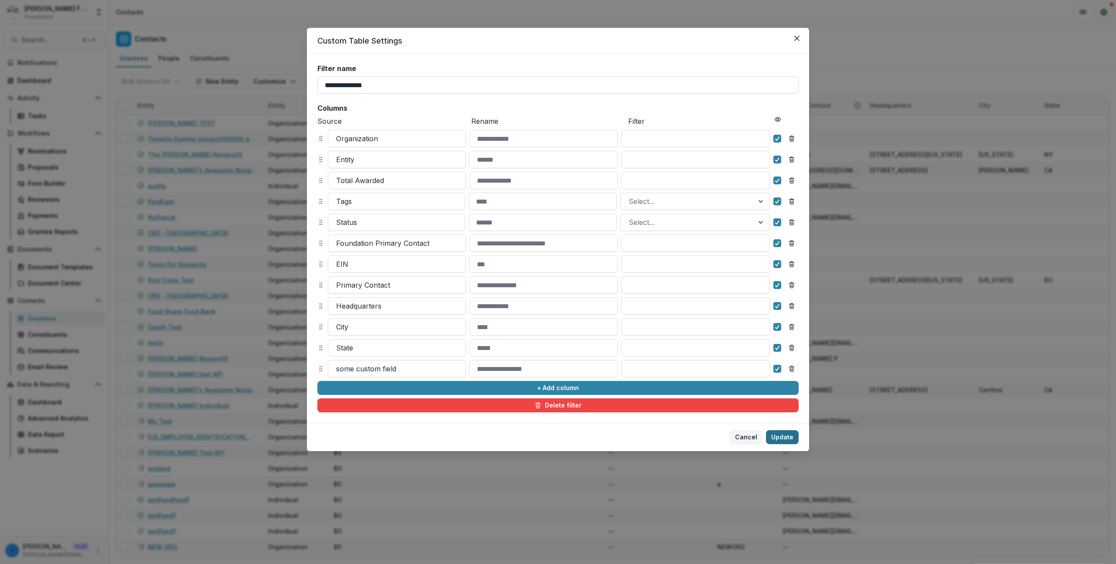
click at [783, 435] on button "Update" at bounding box center [782, 437] width 33 height 14
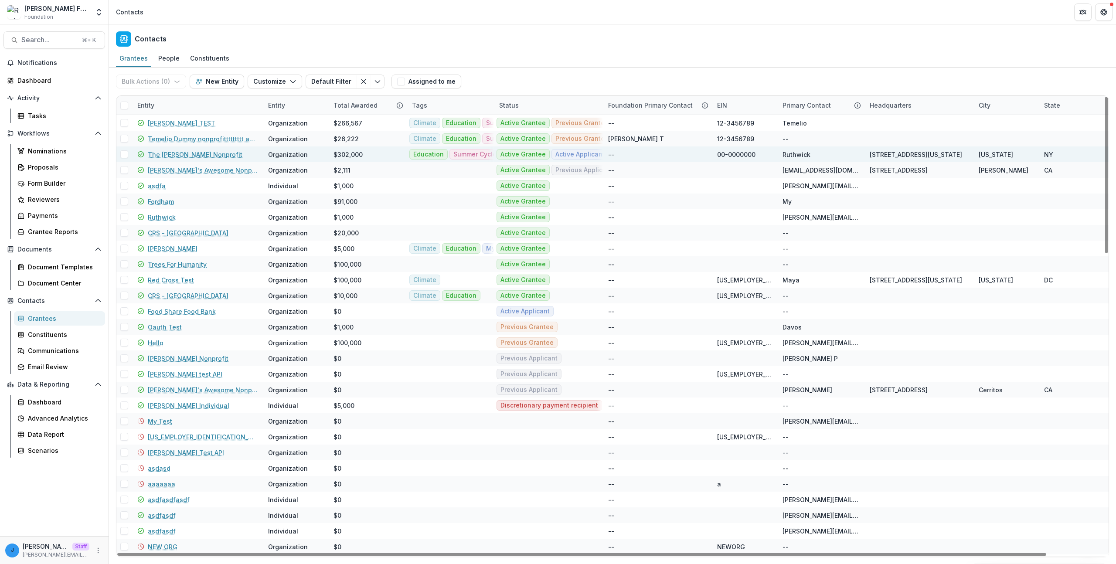
click at [482, 160] on div "Education Summer Cycle Tag 12 tag 5" at bounding box center [451, 154] width 87 height 16
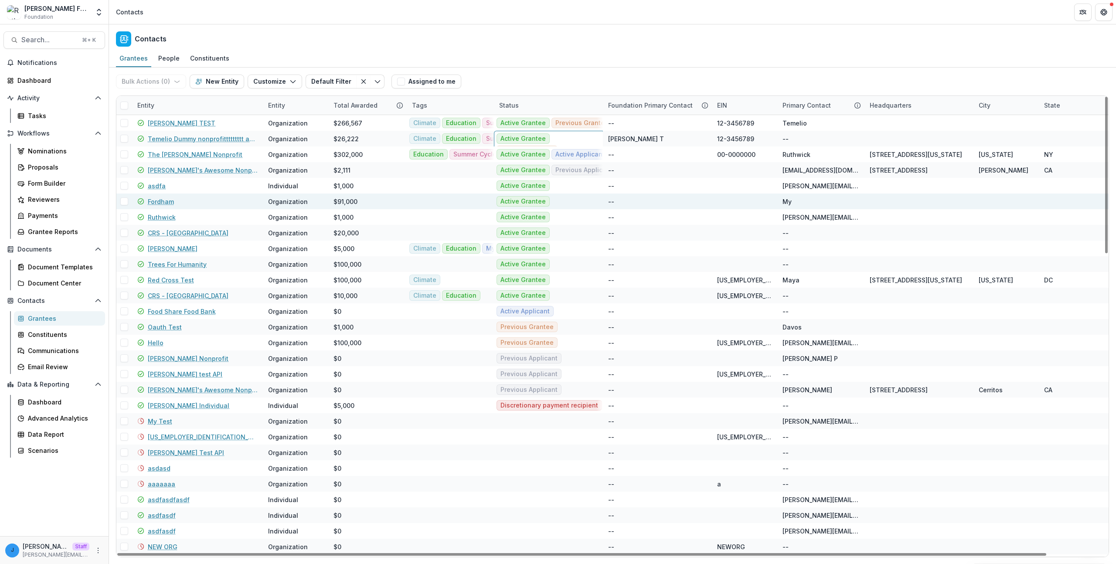
click at [548, 203] on div "Active Grantee" at bounding box center [549, 202] width 109 height 16
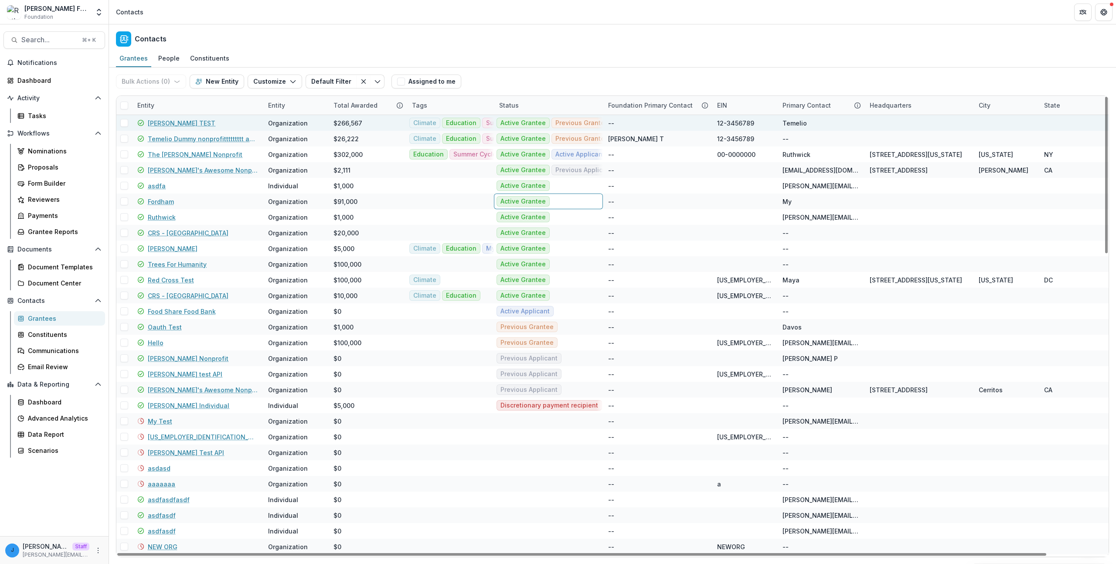
click at [552, 129] on div "Active Grantee Previous Grantee Active Applicant Previous Applicant" at bounding box center [549, 123] width 109 height 16
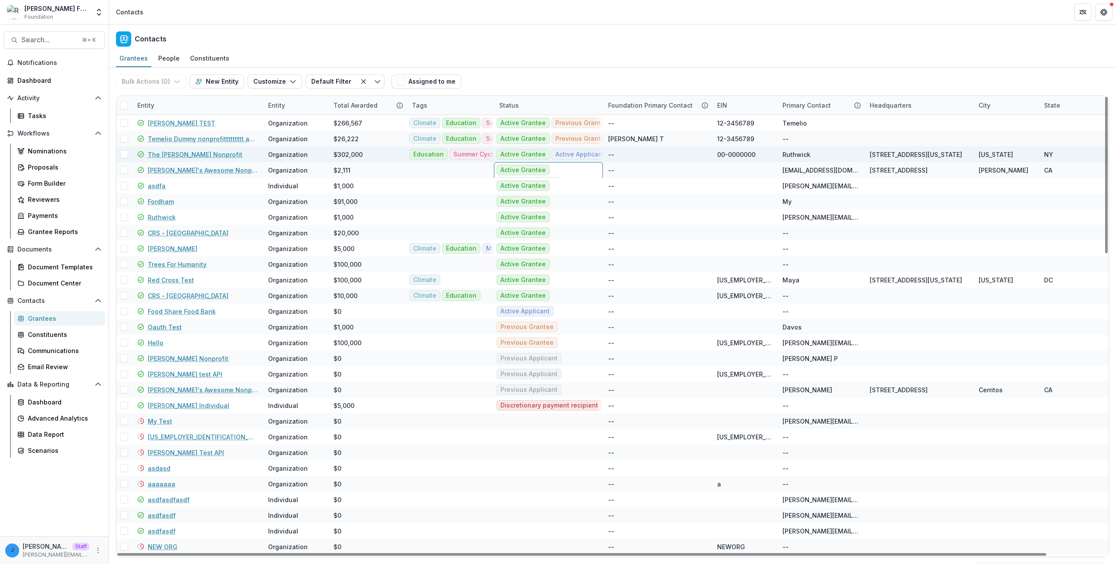
click at [527, 148] on div "Active Grantee Active Applicant Previous Applicant" at bounding box center [549, 154] width 109 height 16
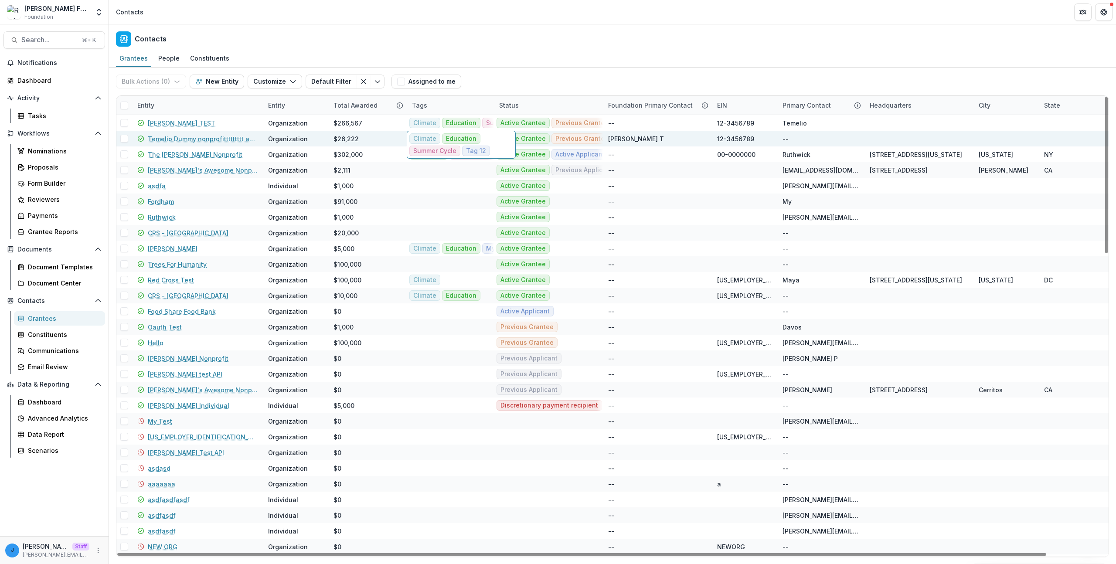
click at [421, 132] on div "Climate Education Summer Cycle Tag 12" at bounding box center [461, 145] width 109 height 28
click at [548, 57] on div "Grantees People Constituents" at bounding box center [612, 58] width 1007 height 17
